Goal: Information Seeking & Learning: Learn about a topic

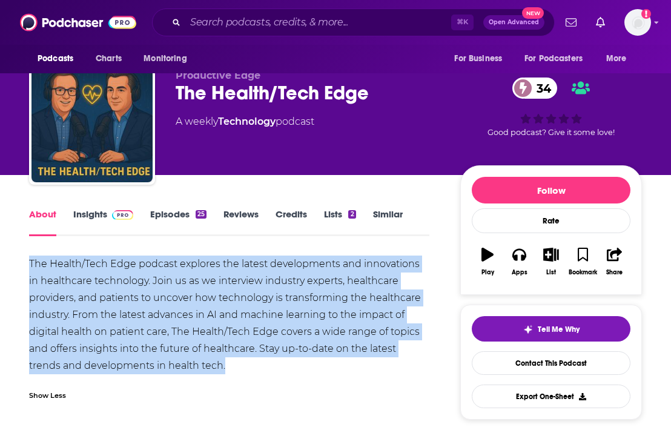
drag, startPoint x: 0, startPoint y: 0, endPoint x: 10, endPoint y: 267, distance: 266.7
copy div "The Health/Tech Edge podcast explores the latest developments and innovations i…"
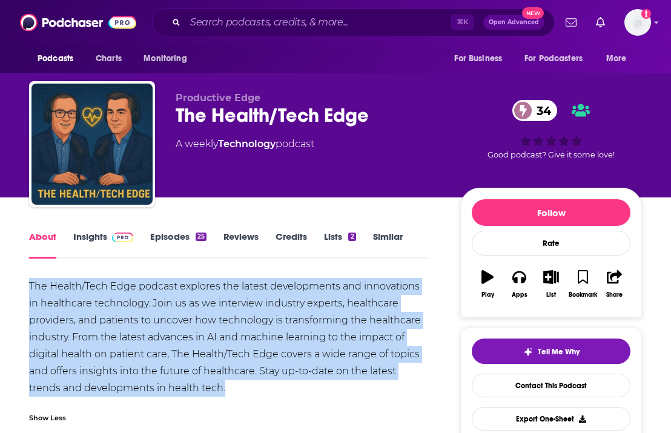
click at [107, 238] on span at bounding box center [120, 237] width 26 height 12
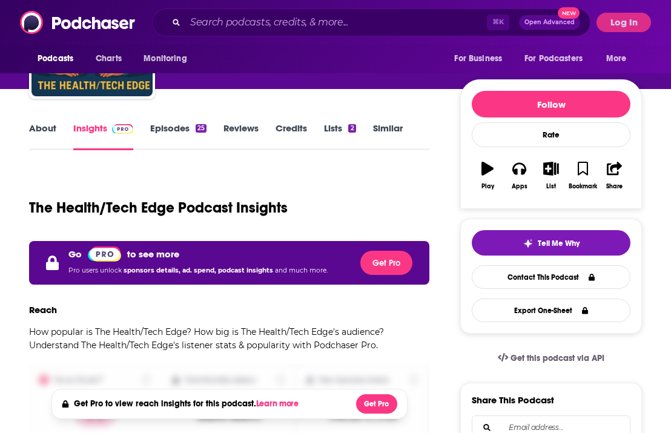
scroll to position [75, 0]
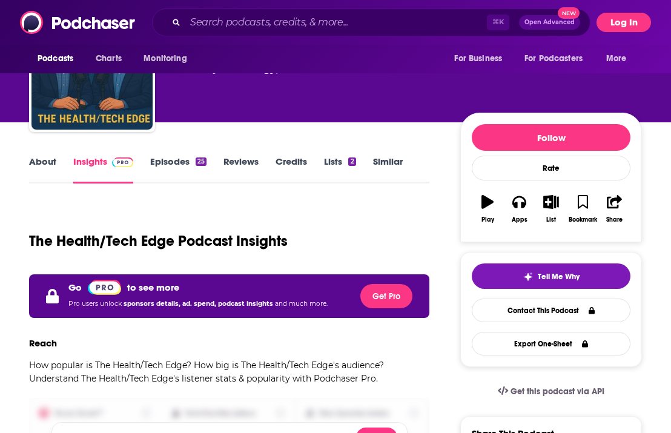
click at [626, 24] on button "Log In" at bounding box center [624, 22] width 55 height 19
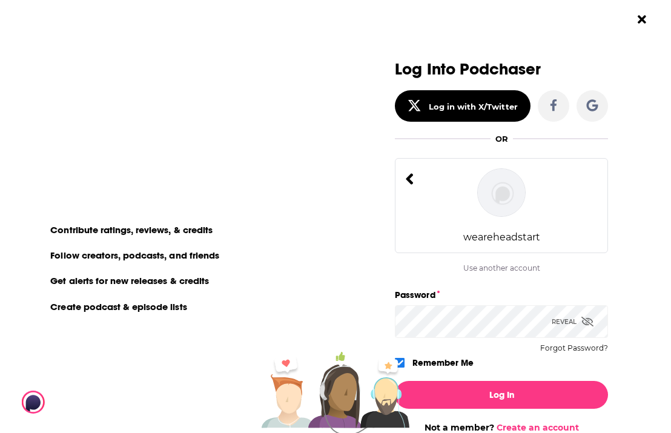
scroll to position [0, 0]
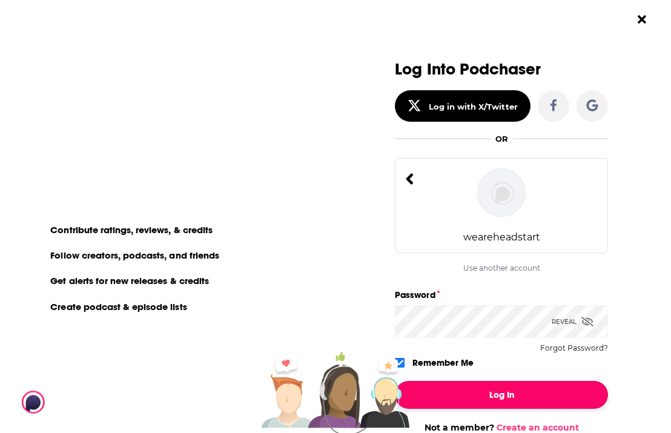
click at [483, 397] on button "Log In" at bounding box center [501, 395] width 213 height 28
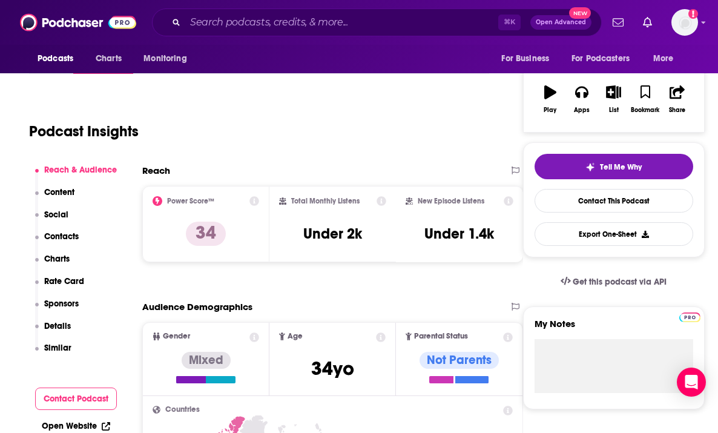
scroll to position [79, 0]
